Goal: Find specific page/section: Find specific page/section

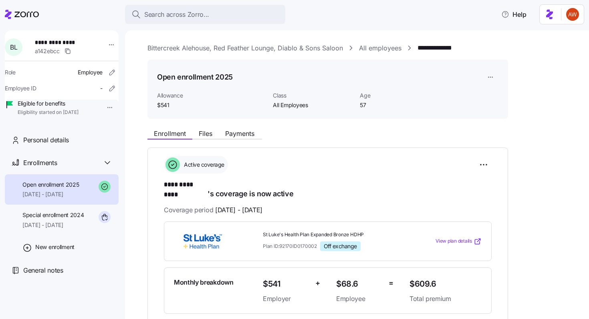
click at [238, 43] on link "Bittercreek Alehouse, Red Feather Lounge, Diablo & Sons Saloon" at bounding box center [244, 48] width 195 height 10
click at [155, 47] on link "Bittercreek Alehouse, Red Feather Lounge, Diablo & Sons Saloon" at bounding box center [244, 48] width 195 height 10
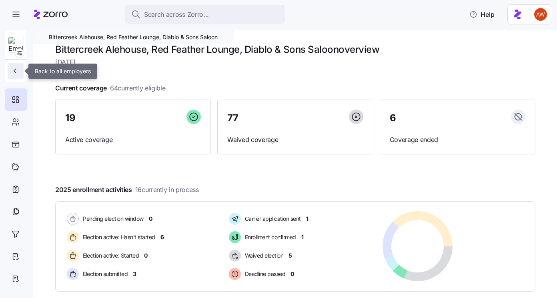
click at [19, 64] on button "button" at bounding box center [16, 71] width 16 height 16
